Goal: Navigation & Orientation: Find specific page/section

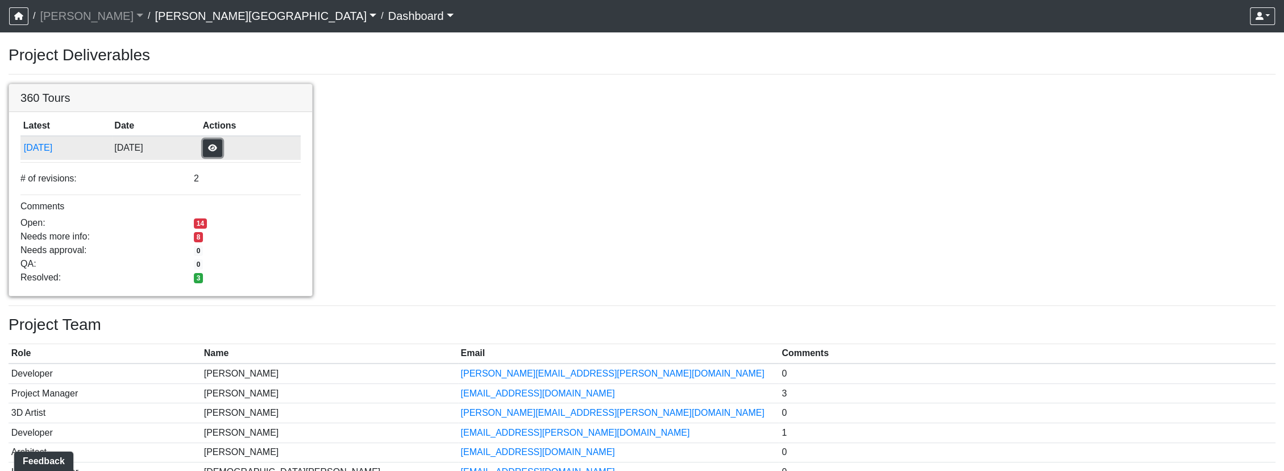
click at [222, 147] on button "button" at bounding box center [212, 148] width 19 height 18
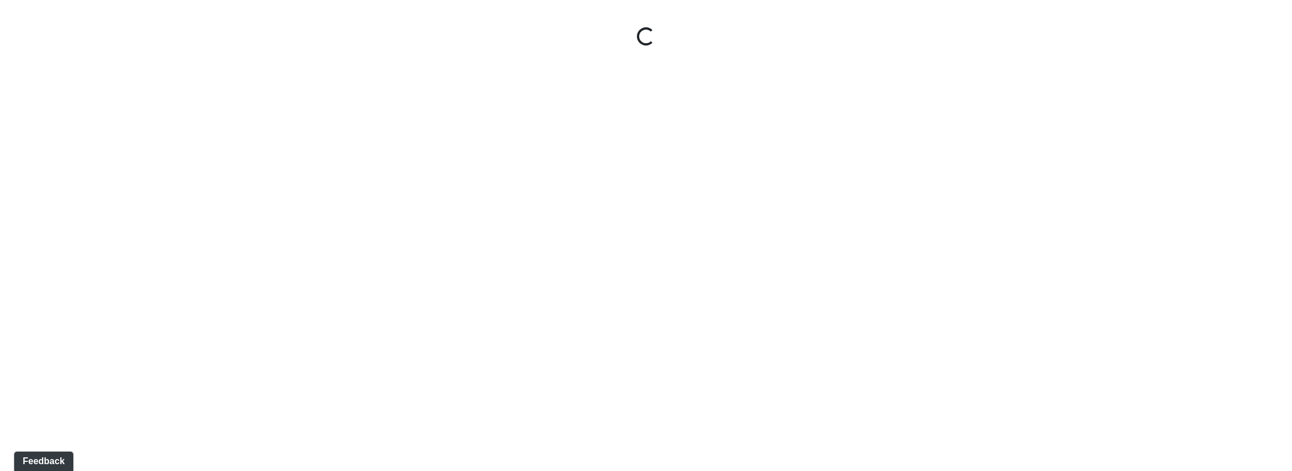
select select "uciQMo26oAy67KaqMrAwyE"
select select "61tT68NthraFW65LG7vFqa"
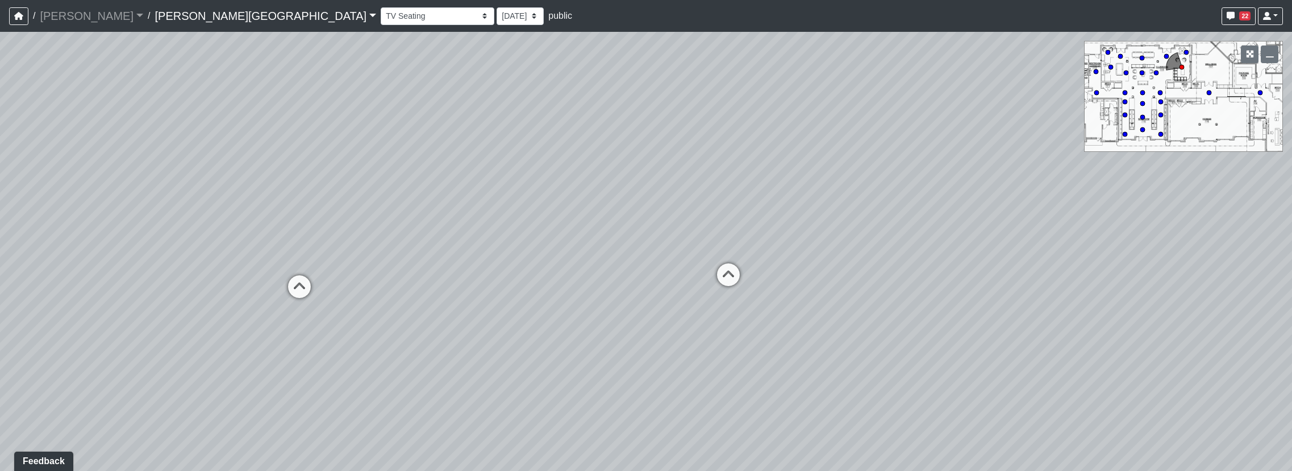
drag, startPoint x: 560, startPoint y: 310, endPoint x: 602, endPoint y: 214, distance: 104.5
click at [602, 214] on div "Loading... Pool Courtyard Entry 1 Loading... Window Seating 1 Loading... Foosba…" at bounding box center [646, 251] width 1292 height 439
click at [381, 20] on select "Banquette Foosball Table Pool Courtyard Entry 1 Pool Courtyard Entry 2 Pool Tab…" at bounding box center [438, 16] width 114 height 18
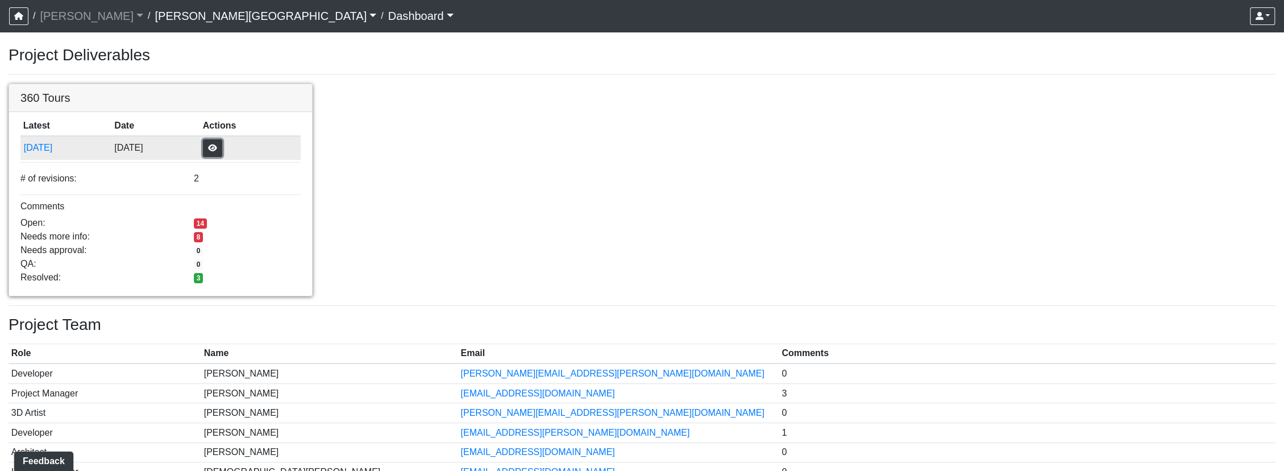
click at [222, 146] on button "button" at bounding box center [212, 148] width 19 height 18
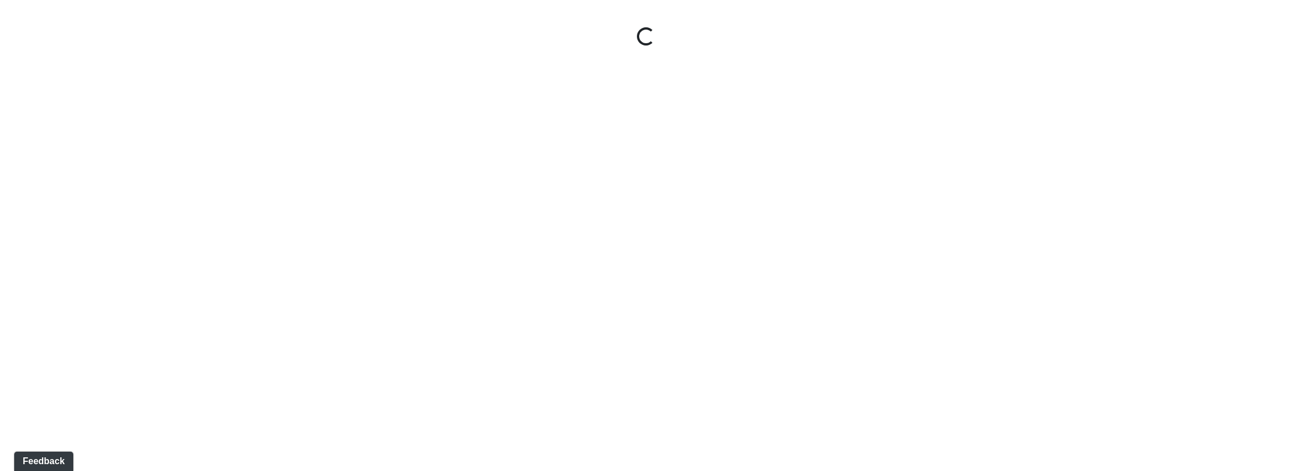
select select "uciQMo26oAy67KaqMrAwyE"
select select "61tT68NthraFW65LG7vFqa"
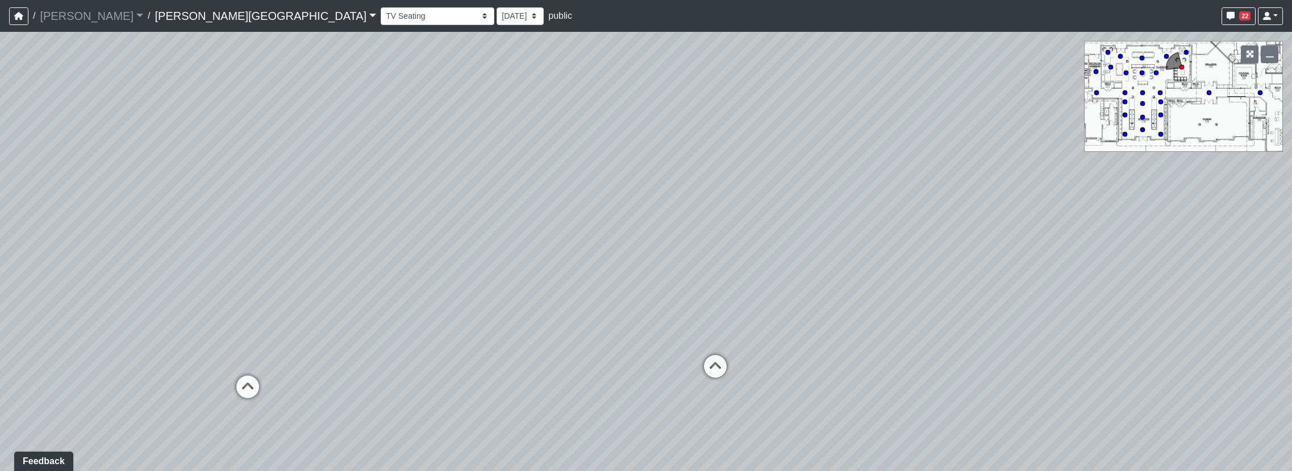
drag, startPoint x: 1211, startPoint y: 0, endPoint x: 1034, endPoint y: 134, distance: 222.8
click at [1034, 134] on div "Loading... Pool Courtyard Entry 1 Loading... Window Seating 1 Loading... Foosba…" at bounding box center [646, 251] width 1292 height 439
click at [1277, 13] on link at bounding box center [1270, 16] width 25 height 18
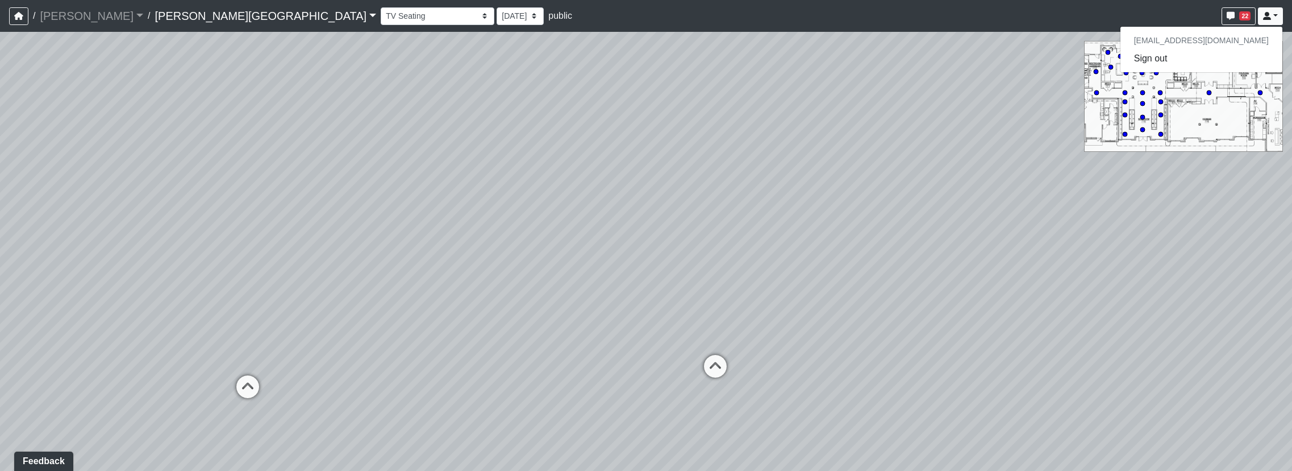
click at [964, 263] on div "Loading... Pool Courtyard Entry 1 Loading... Window Seating 1 Loading... Foosba…" at bounding box center [646, 251] width 1292 height 439
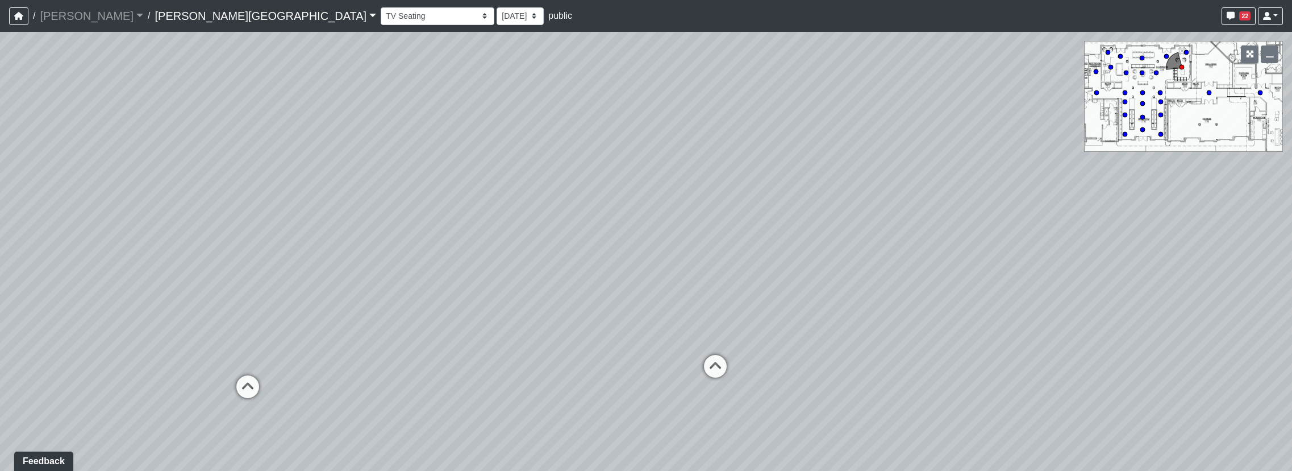
click at [933, 82] on div "Loading... Pool Courtyard Entry 1 Loading... Window Seating 1 Loading... Foosba…" at bounding box center [646, 251] width 1292 height 439
click at [185, 11] on link "[PERSON_NAME][GEOGRAPHIC_DATA]" at bounding box center [266, 16] width 222 height 23
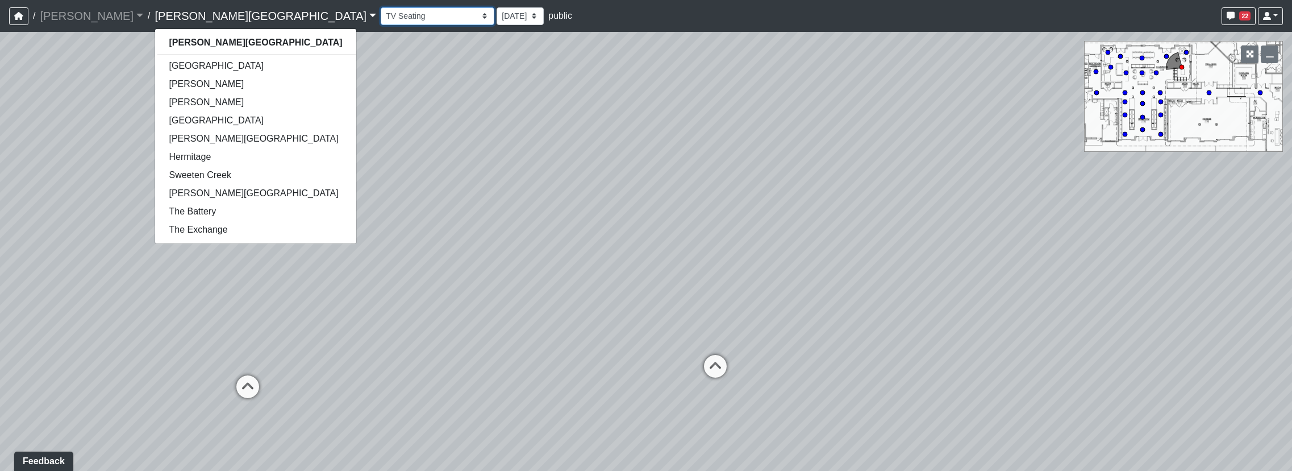
click at [381, 21] on select "Banquette Foosball Table Pool Courtyard Entry 1 Pool Courtyard Entry 2 Pool Tab…" at bounding box center [438, 16] width 114 height 18
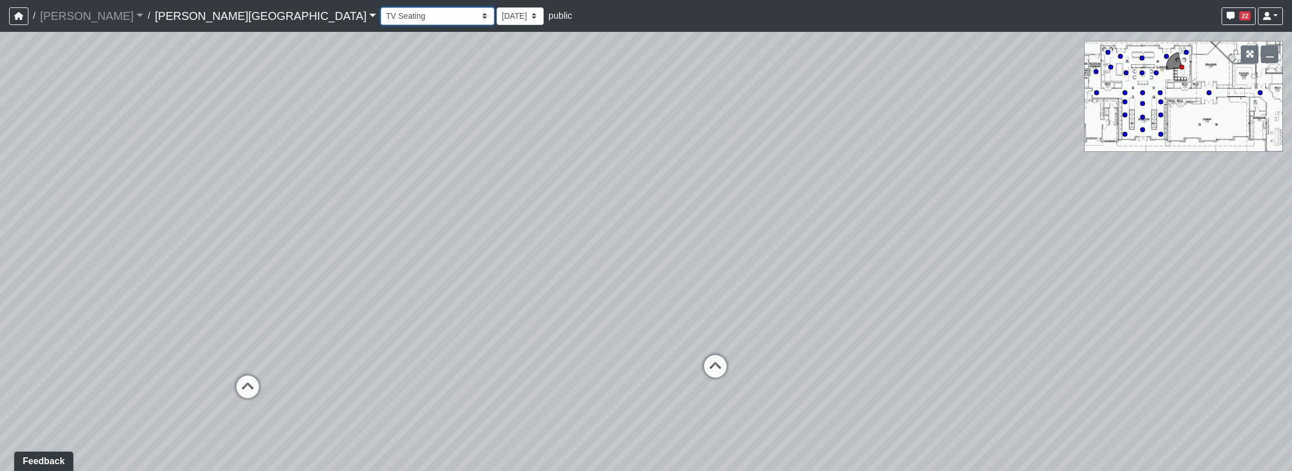
click at [381, 16] on select "Banquette Foosball Table Pool Courtyard Entry 1 Pool Courtyard Entry 2 Pool Tab…" at bounding box center [438, 16] width 114 height 18
click at [381, 7] on select "Banquette Foosball Table Pool Courtyard Entry 1 Pool Courtyard Entry 2 Pool Tab…" at bounding box center [438, 16] width 114 height 18
select select "1biD8XkHZN1shzqfSTVKVH"
select select "61tT68NthraFW65LG7vFqa"
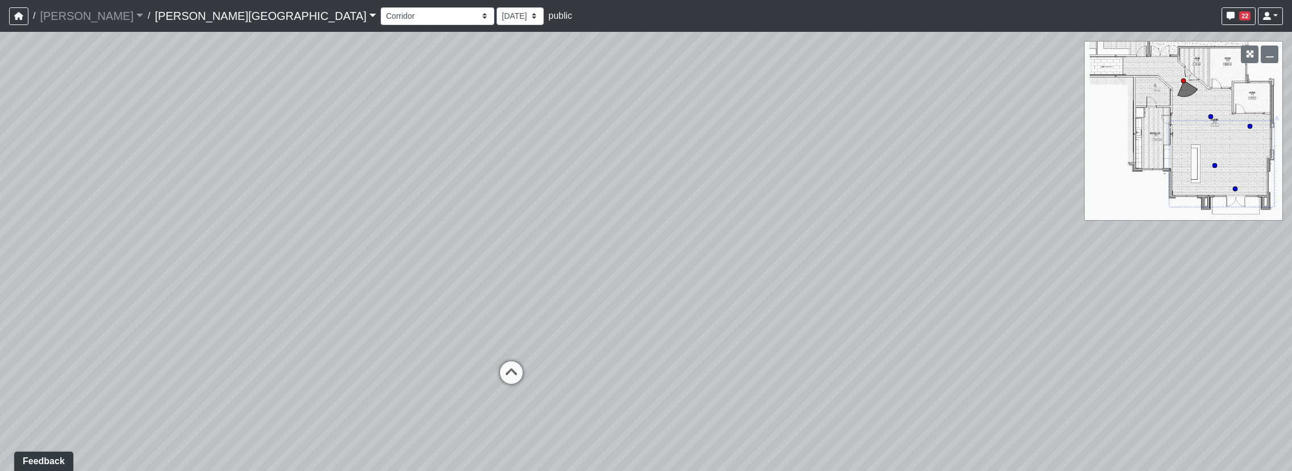
drag, startPoint x: 519, startPoint y: 371, endPoint x: 381, endPoint y: 371, distance: 138.1
click at [381, 371] on div "Loading... Pool Courtyard Entry 1 Loading... Window Seating 1 Loading... Foosba…" at bounding box center [646, 251] width 1292 height 439
drag, startPoint x: 512, startPoint y: 370, endPoint x: 373, endPoint y: 366, distance: 139.3
click at [373, 366] on div "Loading... Pool Courtyard Entry 1 Loading... Window Seating 1 Loading... Foosba…" at bounding box center [646, 251] width 1292 height 439
click at [464, 253] on div "Loading... Pool Courtyard Entry 1 Loading... Window Seating 1 Loading... Foosba…" at bounding box center [646, 251] width 1292 height 439
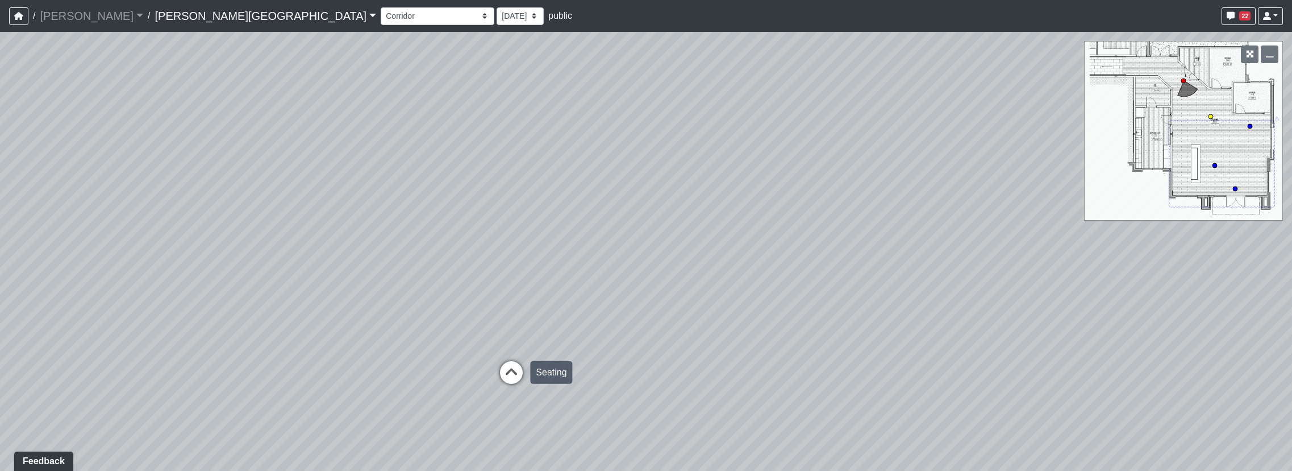
click at [508, 376] on icon at bounding box center [511, 378] width 34 height 34
select select "iZJeEH9uhW4YrrCp2RZnFF"
select select "61tT68NthraFW65LG7vFqa"
drag, startPoint x: 603, startPoint y: 271, endPoint x: 195, endPoint y: 334, distance: 412.8
click at [195, 334] on div "Loading... Pool Courtyard Entry 1 Loading... Window Seating 1 Loading... Foosba…" at bounding box center [646, 251] width 1292 height 439
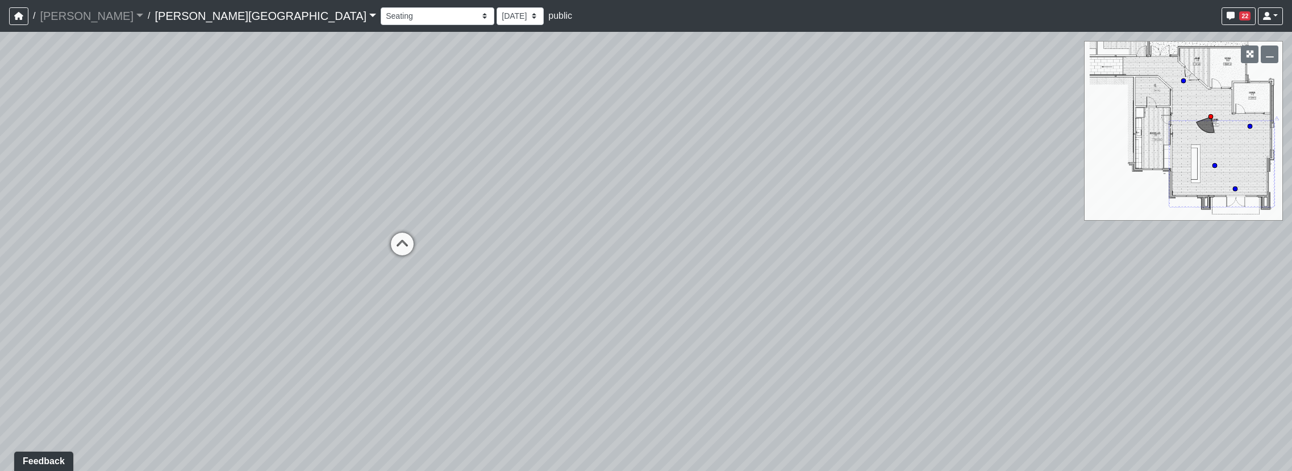
drag, startPoint x: 726, startPoint y: 337, endPoint x: 343, endPoint y: 145, distance: 427.9
click at [343, 145] on div "Loading... Pool Courtyard Entry 1 Loading... Window Seating 1 Loading... Foosba…" at bounding box center [646, 251] width 1292 height 439
click at [71, 317] on div "Loading... Reception Desk" at bounding box center [62, 330] width 34 height 34
select select "99ybanBwgNjpbEfFeQRHeD"
select select "61tT68NthraFW65LG7vFqa"
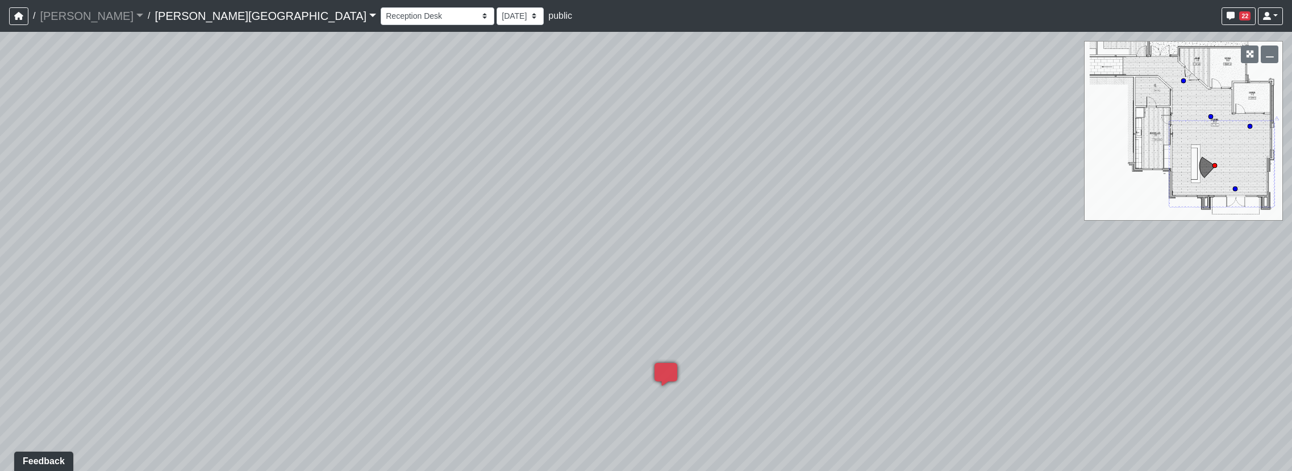
drag, startPoint x: 552, startPoint y: 386, endPoint x: 236, endPoint y: 440, distance: 320.0
click at [237, 440] on div "Loading... Pool Courtyard Entry 1 Loading... Window Seating 1 Loading... Foosba…" at bounding box center [646, 251] width 1292 height 439
